Goal: Check status: Check status

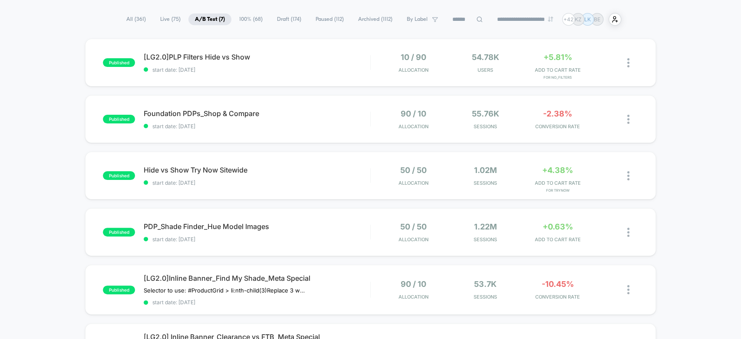
scroll to position [56, 0]
click at [321, 258] on div "published [LG2.0]PLP Filters Hide vs Show start date: 10/7/2025 10 / 90 Allocat…" at bounding box center [370, 256] width 741 height 434
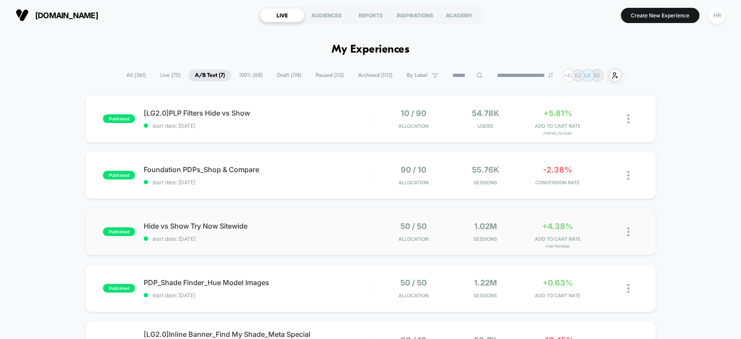
scroll to position [0, 0]
click at [333, 218] on div "published Hide vs Show Try Now Sitewide start date: 10/7/2025 50 / 50 Allocatio…" at bounding box center [370, 232] width 571 height 48
